Goal: Task Accomplishment & Management: Complete application form

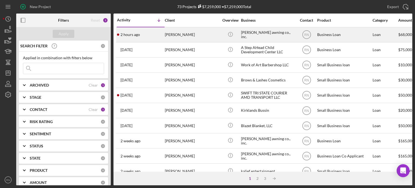
click at [251, 32] on div "rothman awning co., inc." at bounding box center [268, 35] width 54 height 14
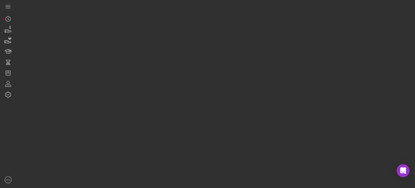
click at [251, 32] on div at bounding box center [214, 92] width 396 height 185
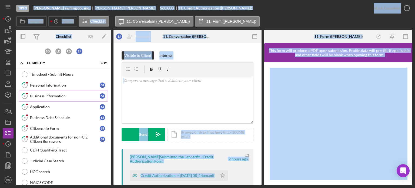
click at [80, 96] on div "Business Information" at bounding box center [65, 96] width 70 height 4
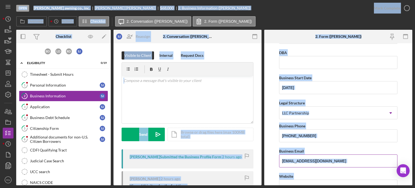
scroll to position [54, 0]
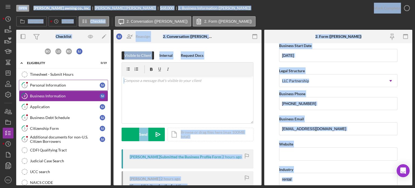
click at [74, 84] on div "Personal Information" at bounding box center [65, 85] width 70 height 4
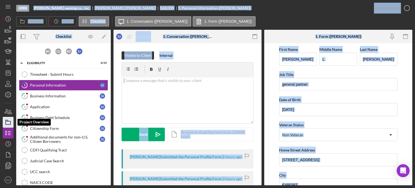
click at [6, 120] on polygon "button" at bounding box center [7, 120] width 3 height 1
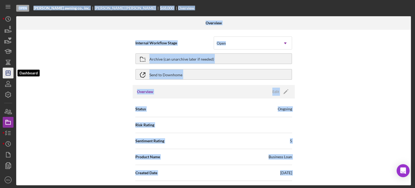
click at [7, 73] on line "button" at bounding box center [8, 73] width 4 height 0
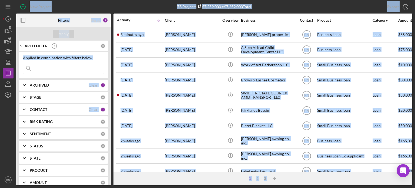
click at [53, 71] on input at bounding box center [63, 68] width 81 height 11
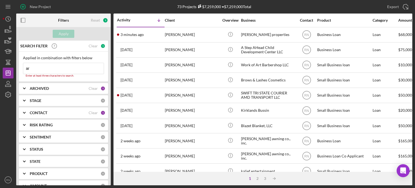
type input "a"
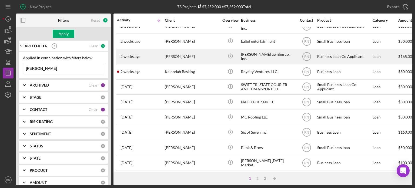
scroll to position [135, 0]
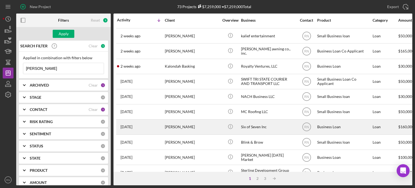
type input "carr"
click at [191, 127] on div "[PERSON_NAME]" at bounding box center [192, 127] width 54 height 14
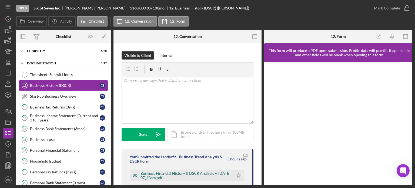
click at [194, 173] on div "Business Financial History & DSCR Analysis -- [DATE] 07_13am.pdf" at bounding box center [186, 175] width 90 height 9
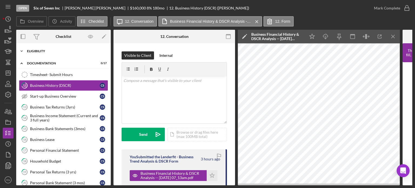
click at [23, 52] on icon "Icon/Expander" at bounding box center [21, 51] width 11 height 11
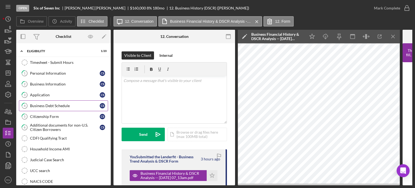
click at [58, 102] on link "4 Business Debt Schedule C S" at bounding box center [63, 105] width 89 height 11
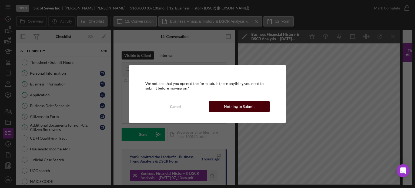
click at [232, 109] on div "Nothing to Submit" at bounding box center [239, 106] width 31 height 11
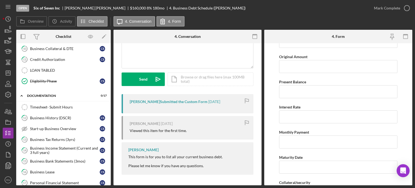
scroll to position [189, 0]
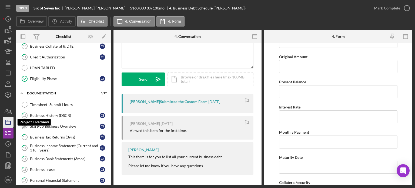
click at [11, 122] on icon "button" at bounding box center [8, 122] width 14 height 14
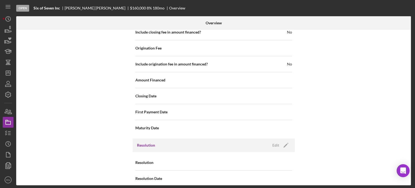
scroll to position [584, 0]
